Goal: Obtain resource: Obtain resource

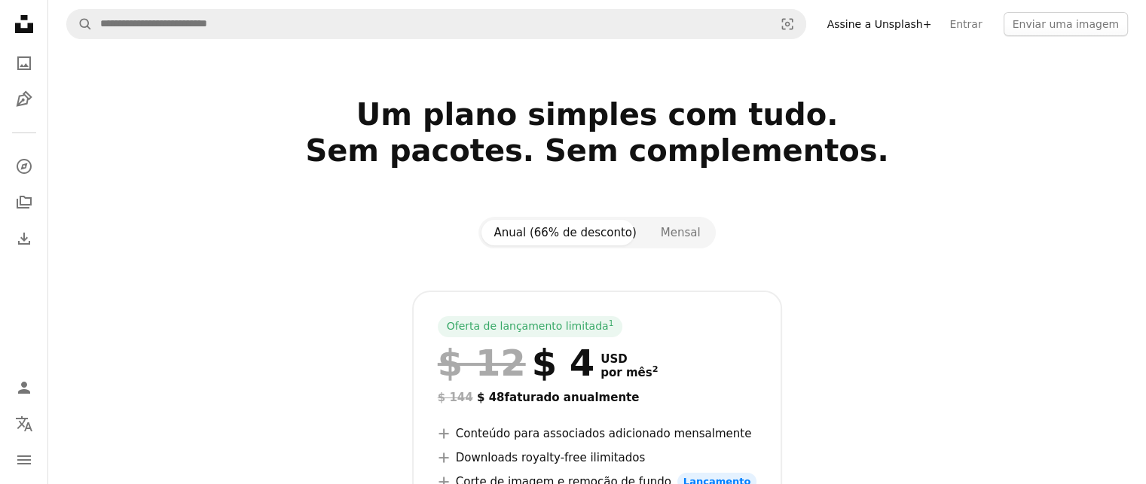
scroll to position [75, 0]
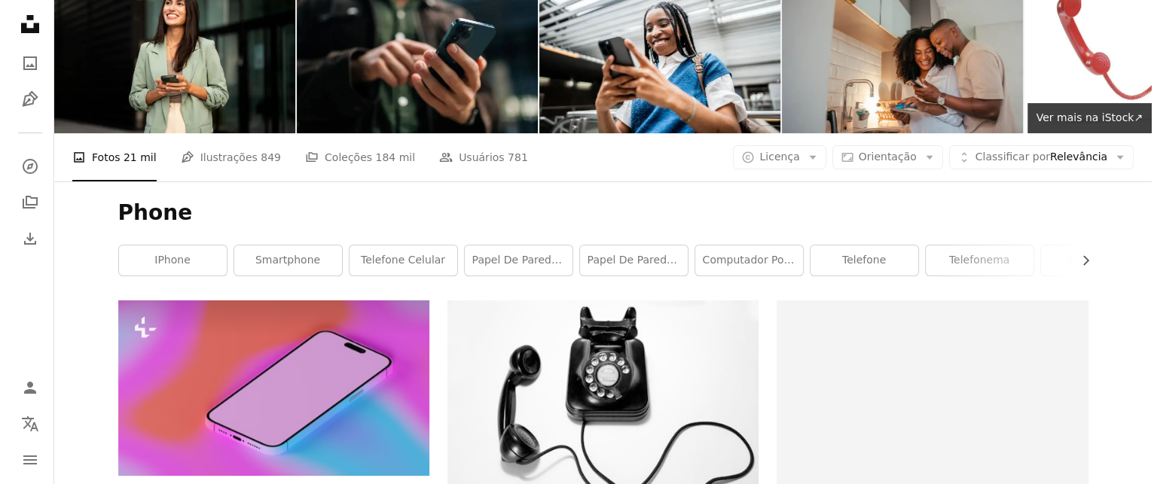
scroll to position [1507, 0]
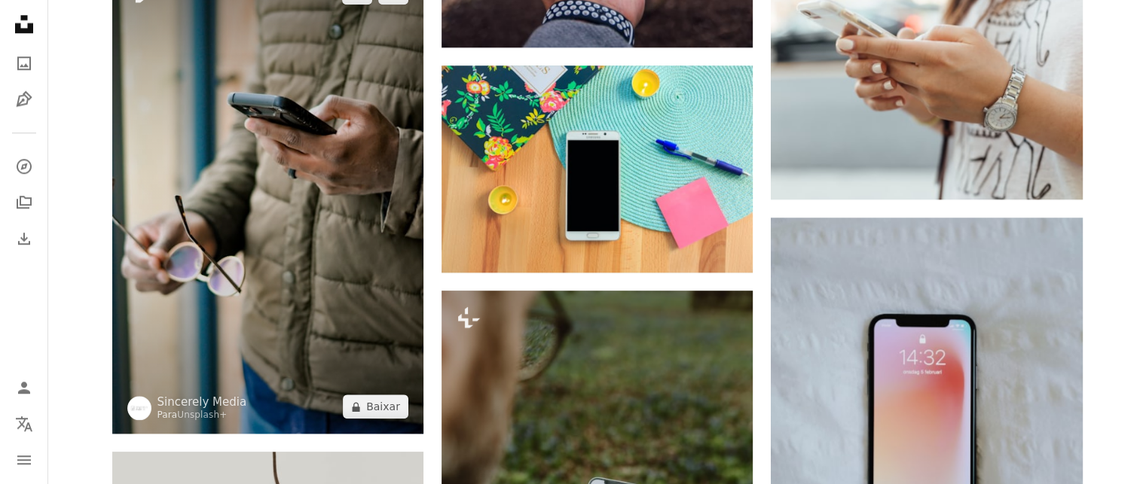
click at [253, 150] on img at bounding box center [267, 199] width 311 height 469
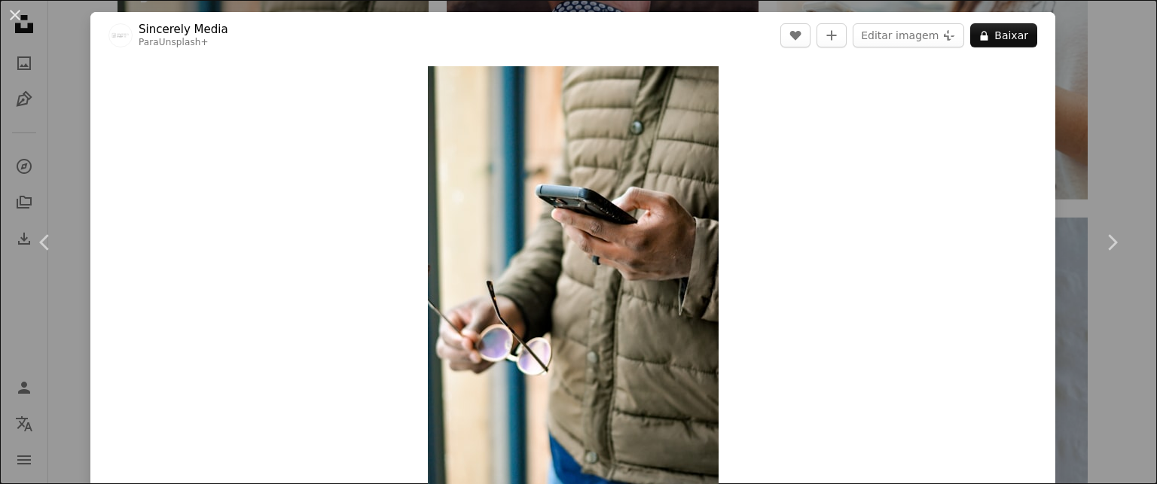
scroll to position [452, 0]
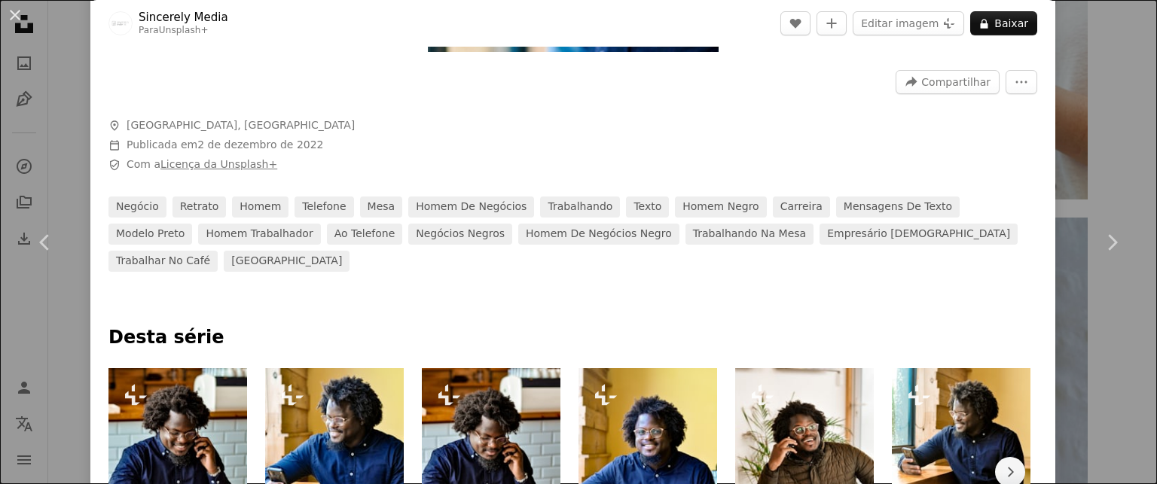
click at [196, 161] on link "Licença da Unsplash+" at bounding box center [218, 164] width 117 height 12
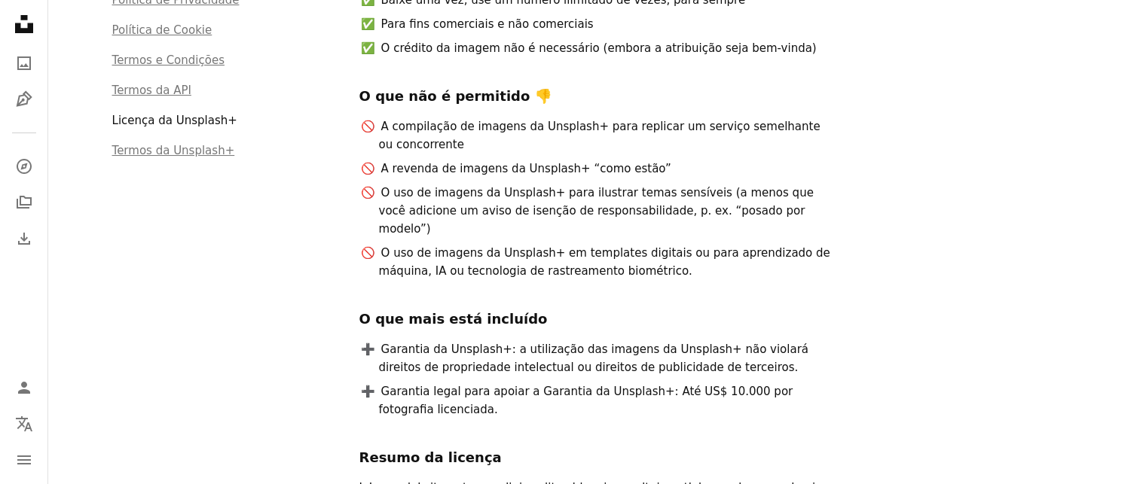
scroll to position [301, 0]
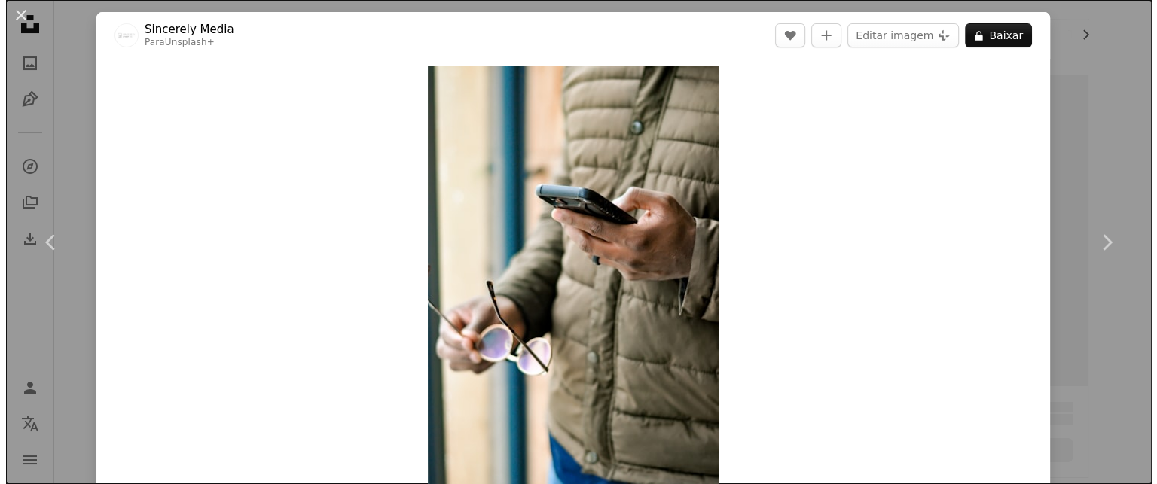
scroll to position [1507, 0]
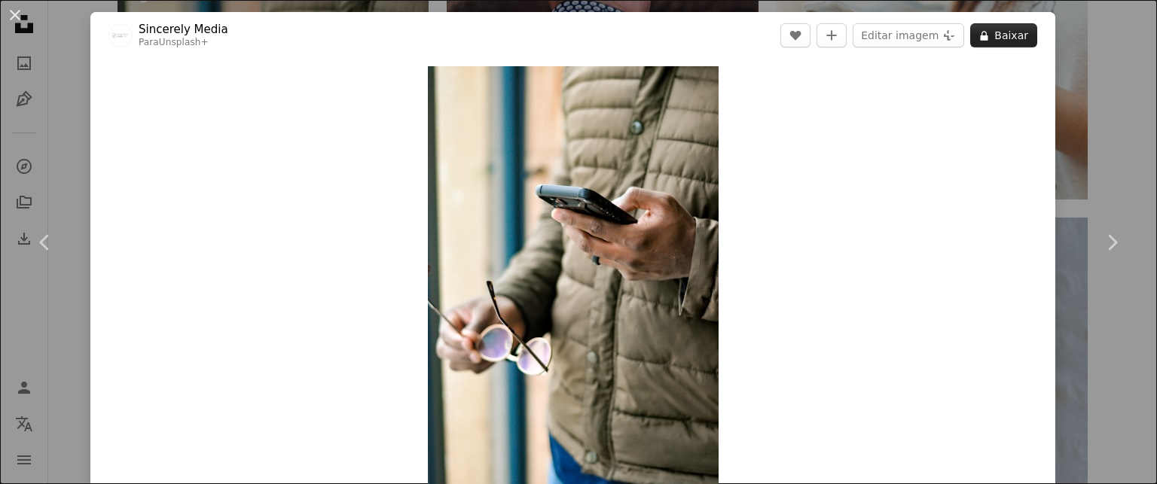
drag, startPoint x: 473, startPoint y: 193, endPoint x: 993, endPoint y: 39, distance: 542.0
click at [993, 39] on button "A lock Baixar" at bounding box center [1003, 35] width 67 height 24
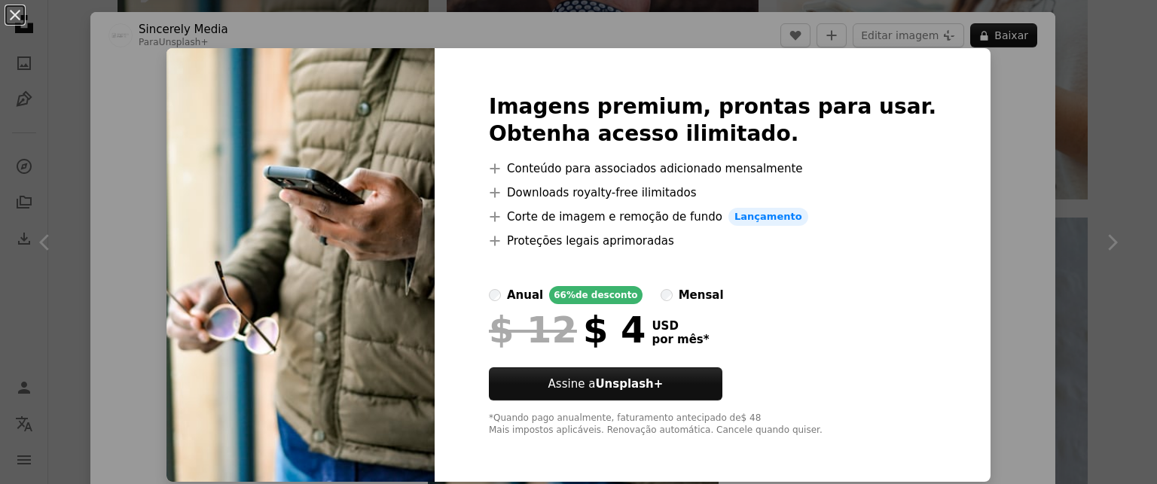
click at [976, 200] on div "An X shape Imagens premium, prontas para usar. Obtenha acesso ilimitado. A plus…" at bounding box center [578, 242] width 1157 height 484
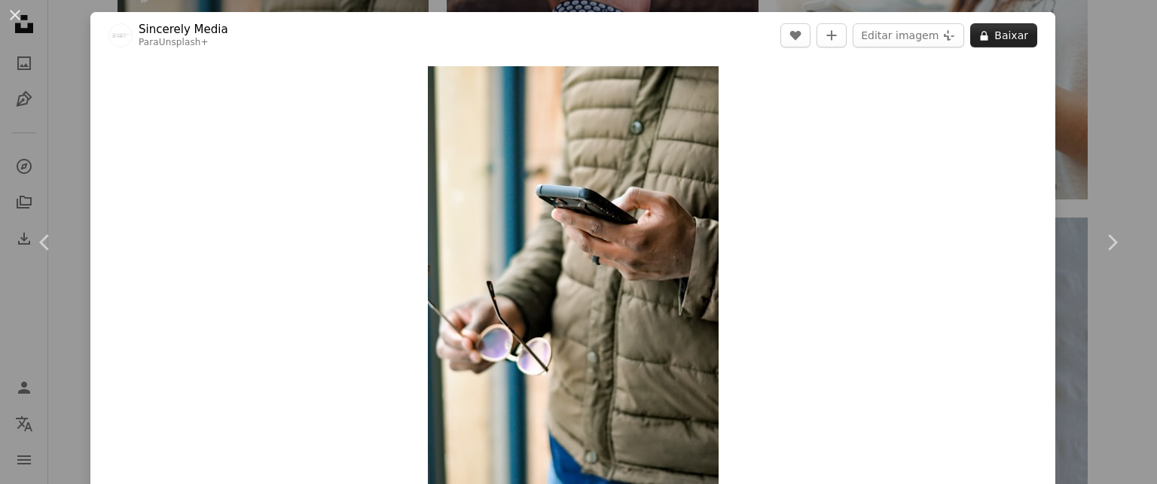
click at [989, 40] on button "A lock Baixar" at bounding box center [1003, 35] width 67 height 24
